Goal: Answer question/provide support

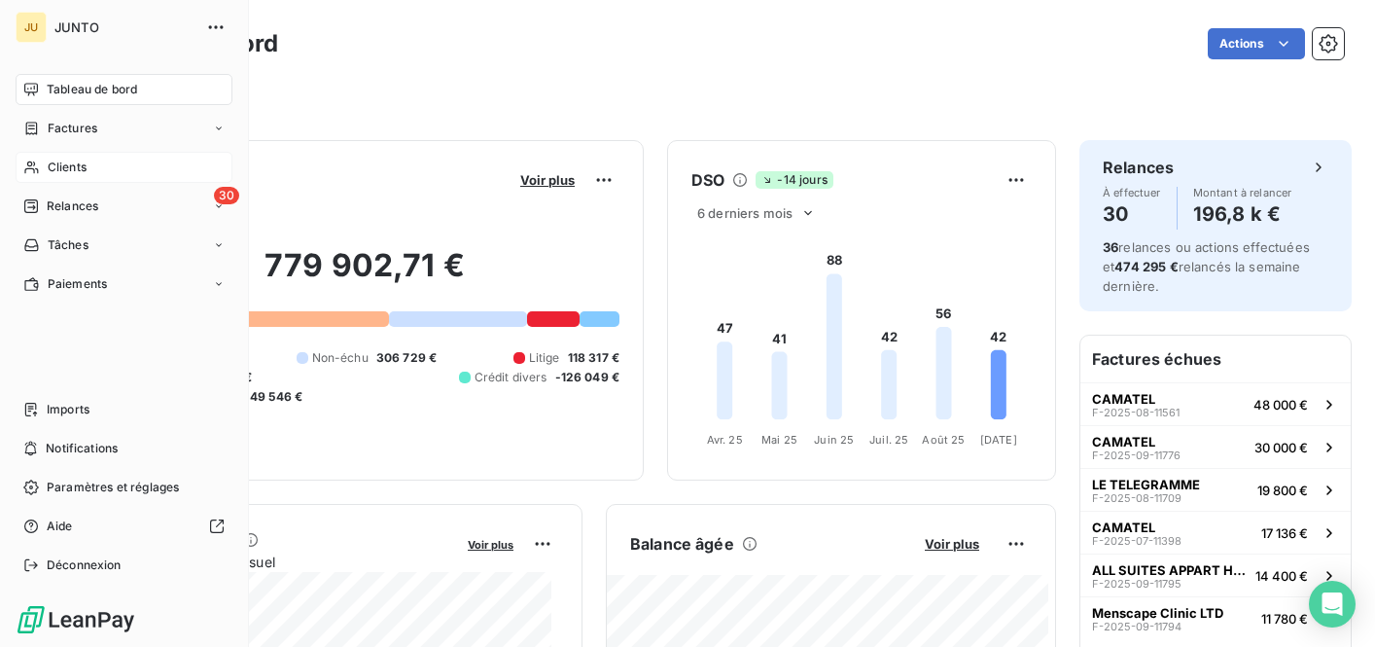
click at [44, 169] on div "Clients" at bounding box center [124, 167] width 217 height 31
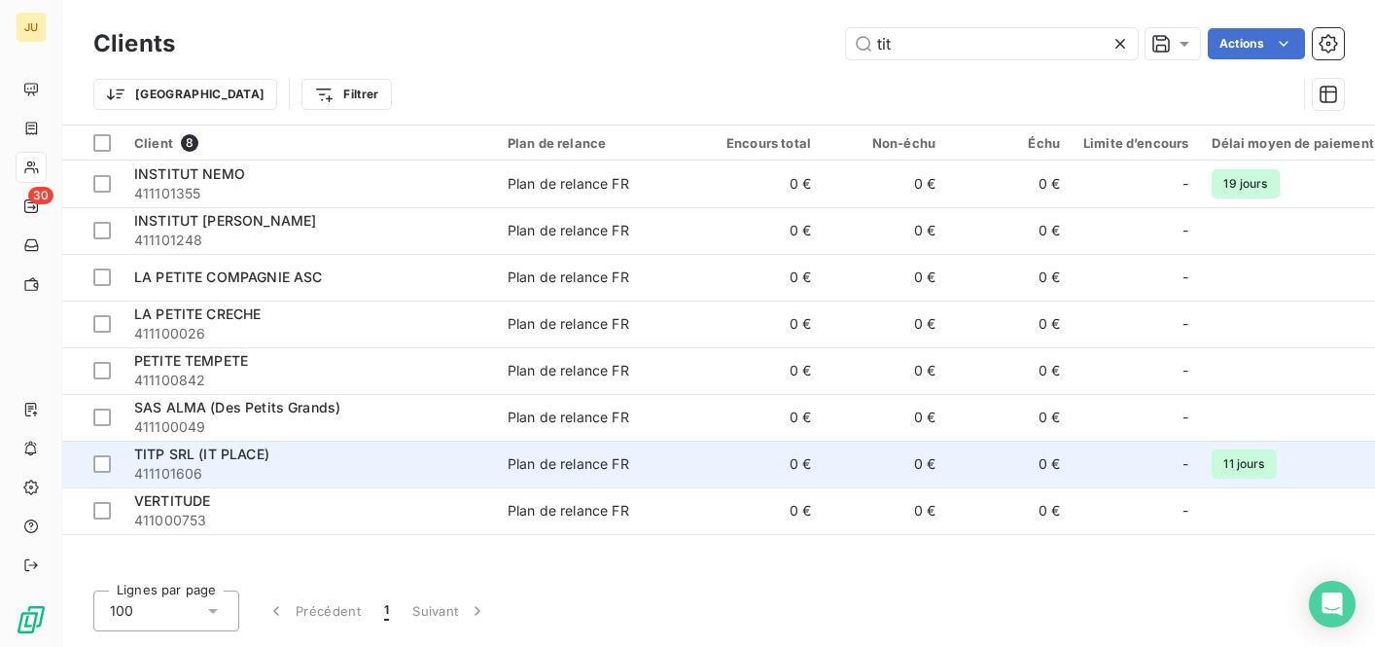
type input "tit"
click at [671, 473] on span "Plan de relance FR" at bounding box center [597, 463] width 179 height 19
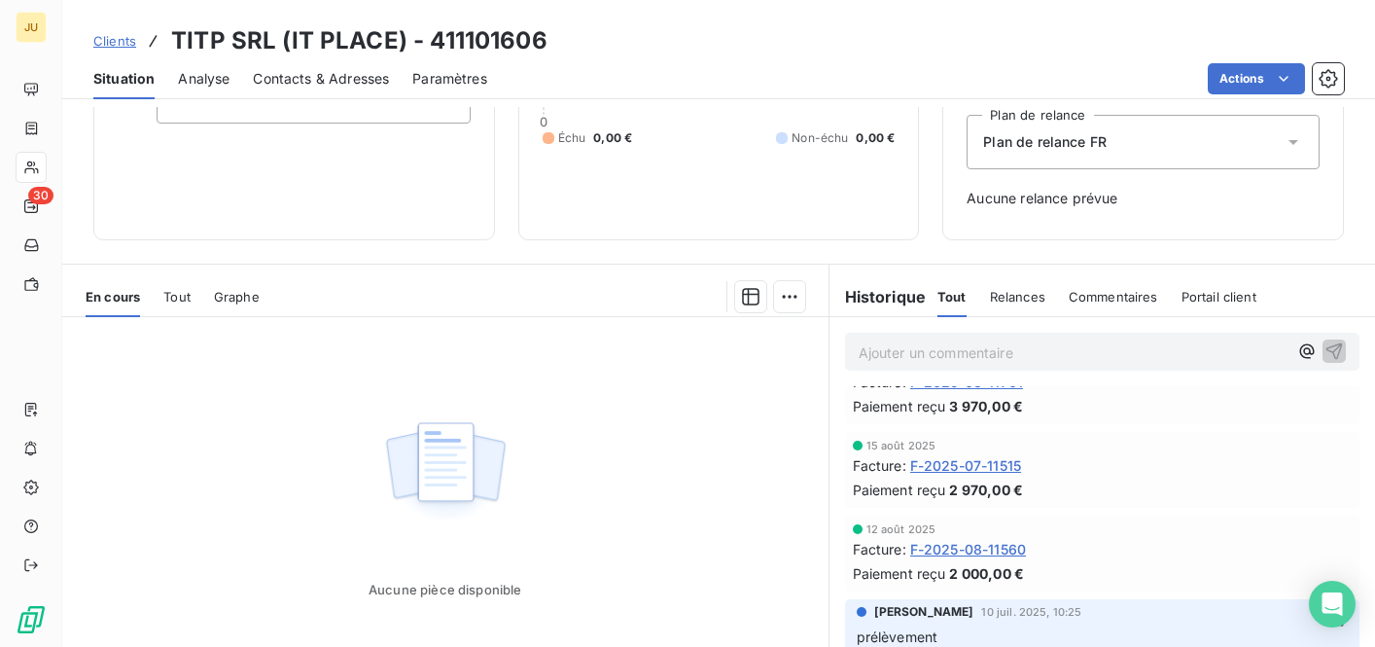
scroll to position [157, 0]
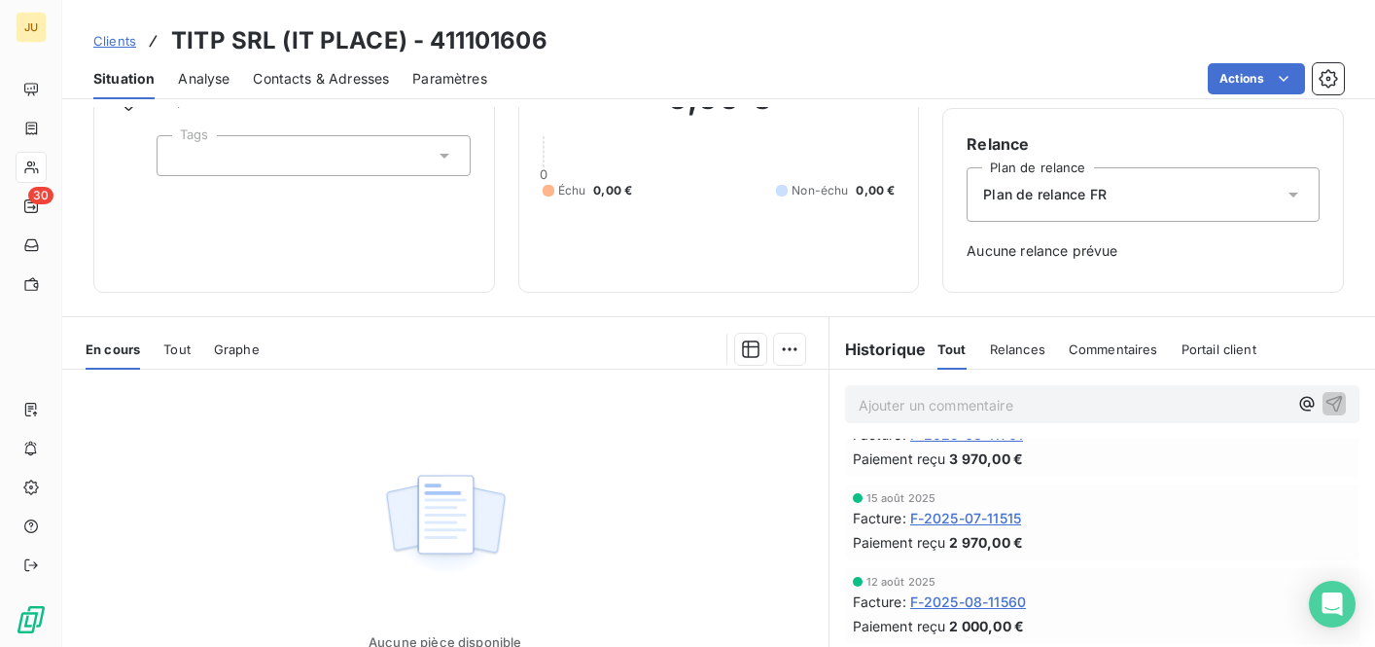
click at [871, 412] on p "Ajouter un commentaire ﻿" at bounding box center [1074, 405] width 430 height 24
click at [859, 404] on span "paiement fin du mois" at bounding box center [926, 403] width 135 height 17
click at [1325, 405] on icon "button" at bounding box center [1334, 402] width 19 height 19
